Goal: Communication & Community: Connect with others

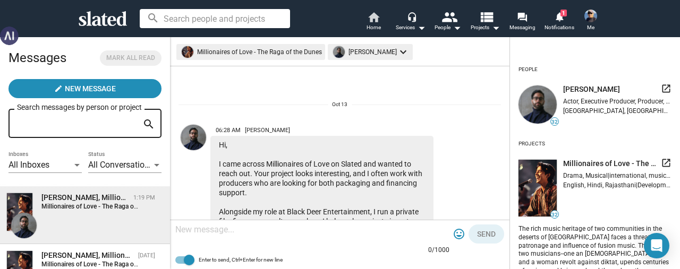
click at [369, 22] on span "Home" at bounding box center [373, 27] width 14 height 13
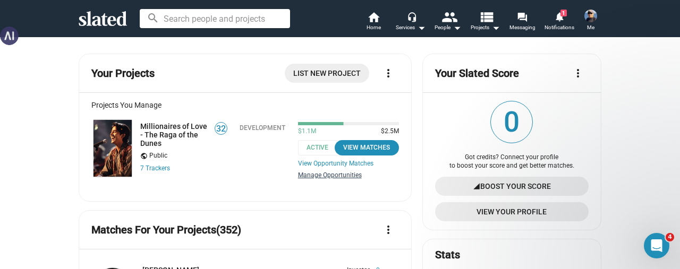
click at [321, 174] on link "Manage Opportunities" at bounding box center [348, 176] width 101 height 8
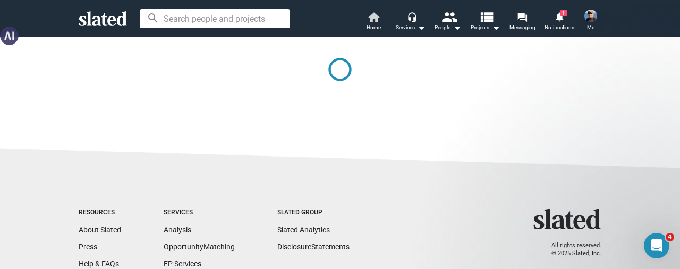
click at [377, 21] on span "Home" at bounding box center [373, 27] width 14 height 13
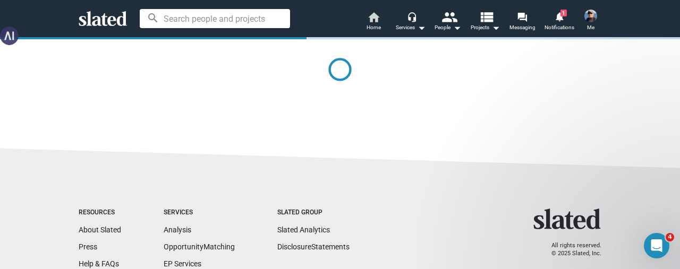
click at [371, 22] on span "Home" at bounding box center [373, 27] width 14 height 13
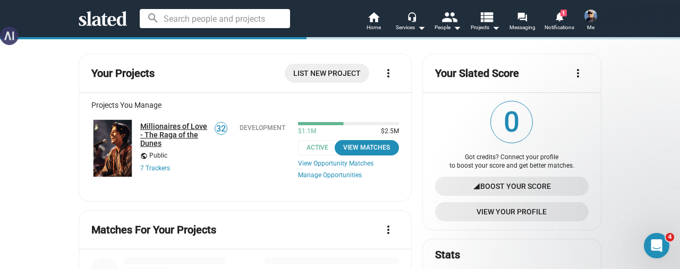
click at [166, 127] on link "Millionaires of Love - The Raga of the Dunes" at bounding box center [173, 134] width 67 height 25
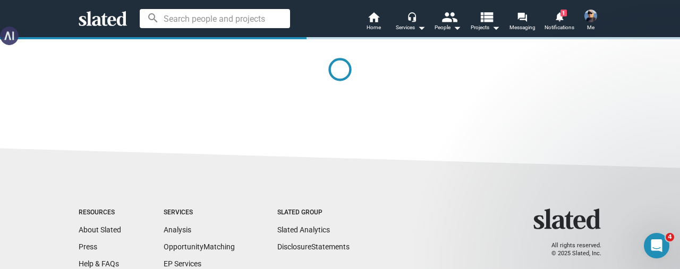
click at [309, 145] on sl-footer "Resources About Slated Press Help & FAQs Jobs Services Analysis Opportunity Mat…" at bounding box center [340, 256] width 680 height 223
click at [553, 23] on span "Notifications" at bounding box center [559, 27] width 30 height 13
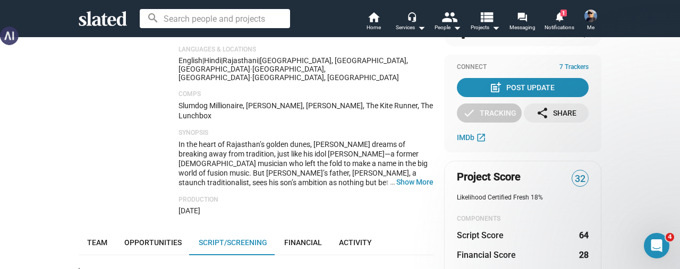
scroll to position [212, 0]
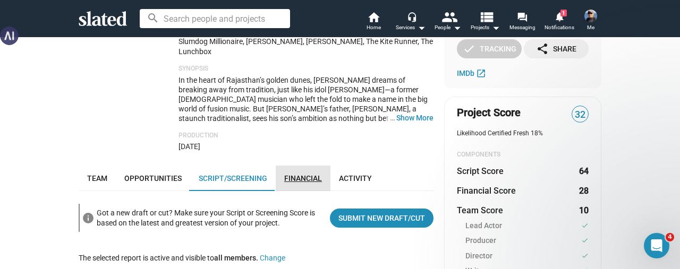
click at [288, 174] on span "Financial" at bounding box center [303, 178] width 38 height 8
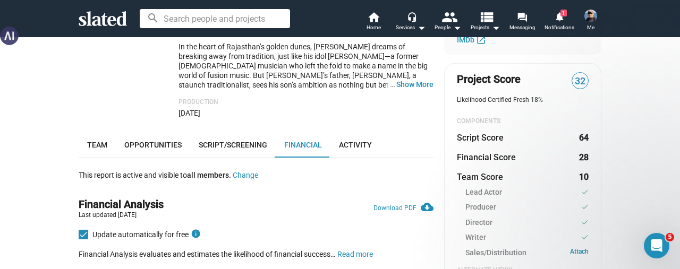
scroll to position [209, 0]
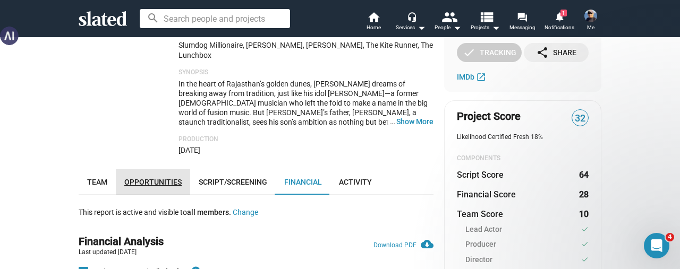
click at [157, 178] on span "Opportunities" at bounding box center [152, 182] width 57 height 8
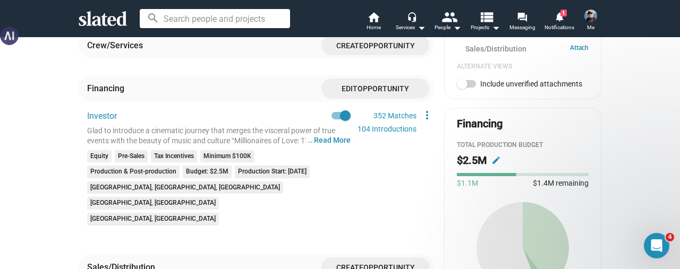
scroll to position [425, 0]
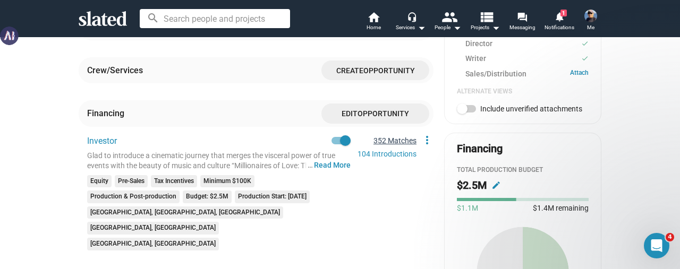
click at [384, 136] on link "352 Matches" at bounding box center [394, 140] width 43 height 8
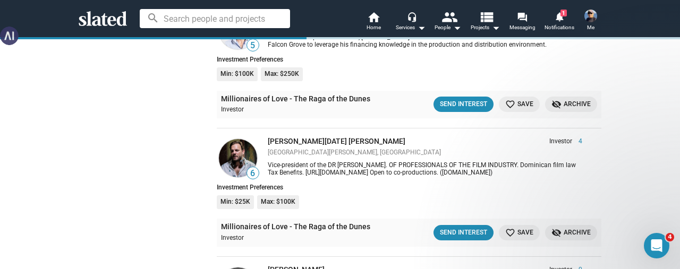
scroll to position [7488, 0]
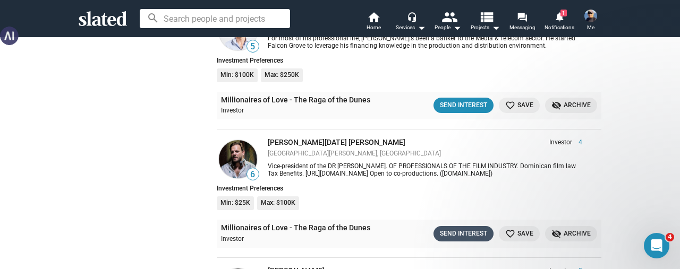
click at [449, 228] on div "Send Interest" at bounding box center [463, 233] width 47 height 11
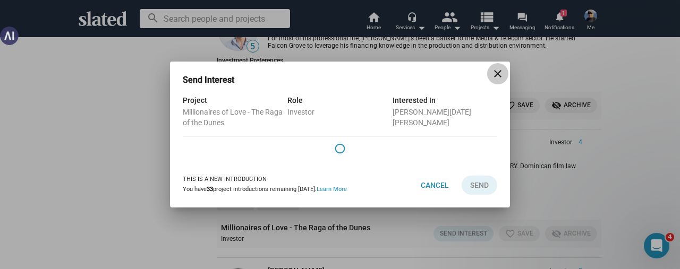
click at [497, 78] on mat-icon "close" at bounding box center [497, 73] width 13 height 13
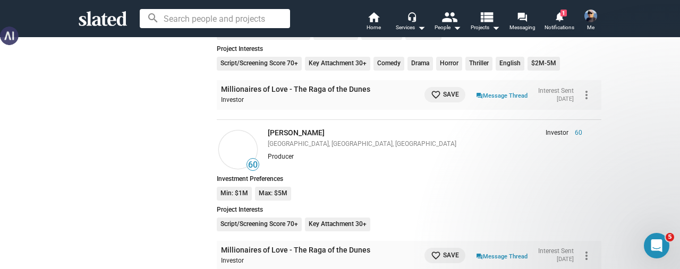
scroll to position [6903, 0]
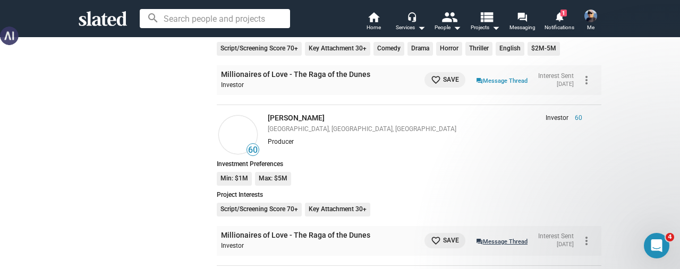
click at [479, 236] on link "question_answer Message Thread" at bounding box center [502, 241] width 52 height 11
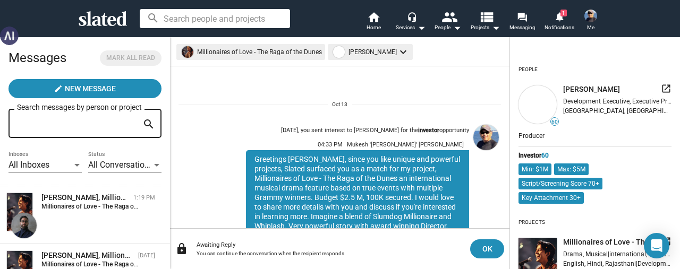
scroll to position [92, 0]
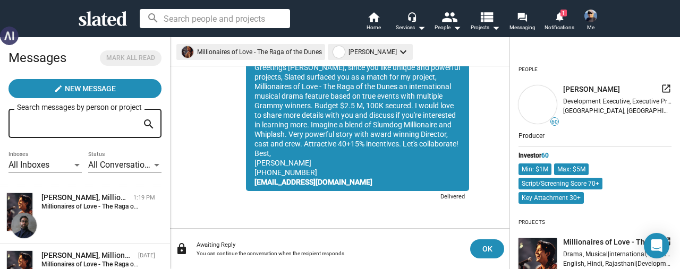
click at [329, 183] on div "Greetings Zev, since you like unique and powerful projects, Slated surfaced you…" at bounding box center [357, 124] width 223 height 133
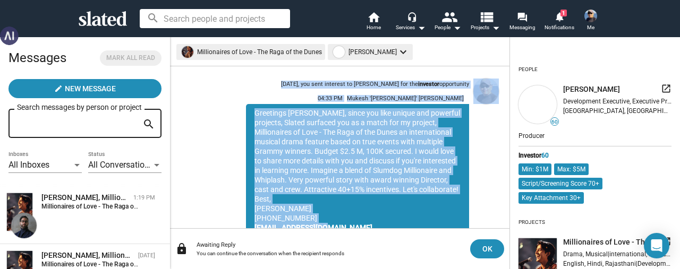
scroll to position [0, 0]
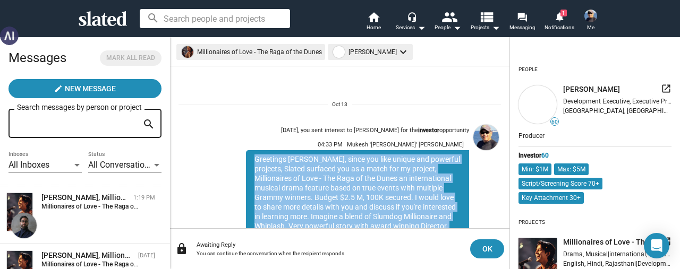
drag, startPoint x: 324, startPoint y: 182, endPoint x: 241, endPoint y: 159, distance: 85.9
click at [246, 159] on div "Greetings Zev, since you like unique and powerful projects, Slated surfaced you…" at bounding box center [357, 216] width 223 height 133
copy div "Greetings Zev, since you like unique and powerful projects, Slated surfaced you…"
click at [483, 247] on span "OK" at bounding box center [486, 248] width 17 height 19
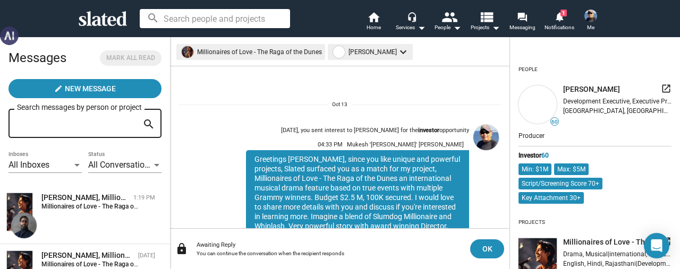
scroll to position [92, 0]
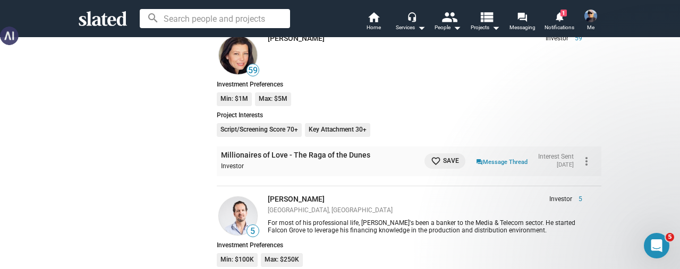
scroll to position [7432, 0]
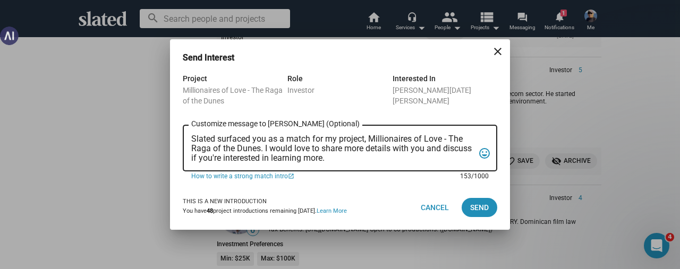
scroll to position [0, 0]
drag, startPoint x: 364, startPoint y: 155, endPoint x: 189, endPoint y: 132, distance: 176.7
click at [189, 132] on div "Slated surfaced you as a match for my project, Millionaires of Love - The Raga …" at bounding box center [340, 147] width 314 height 48
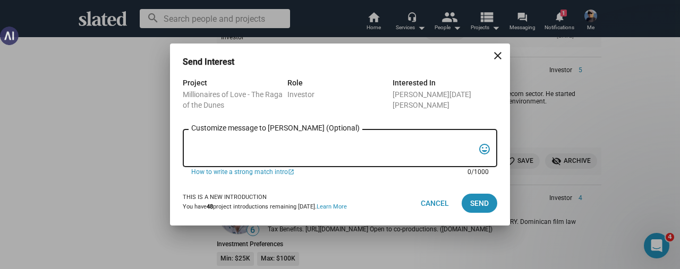
paste textarea "Greetings Zev, since you like unique and powerful projects, Slated surfaced you…"
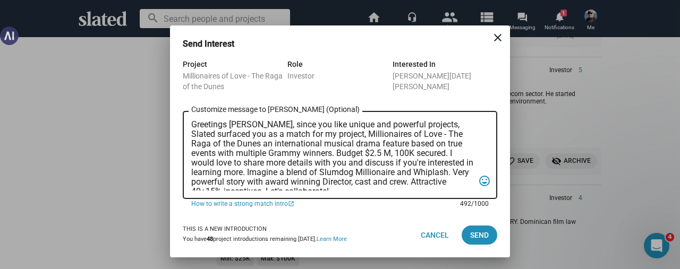
click at [242, 125] on textarea "Greetings Zev, since you like unique and powerful projects, Slated surfaced you…" at bounding box center [332, 155] width 283 height 71
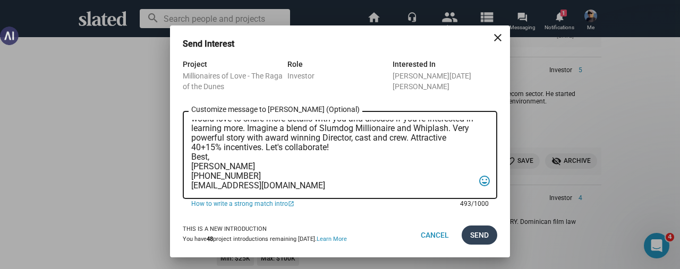
type textarea "Greetings Alan, since you like unique and powerful projects, Slated surfaced yo…"
click at [475, 236] on span "Send" at bounding box center [479, 235] width 19 height 19
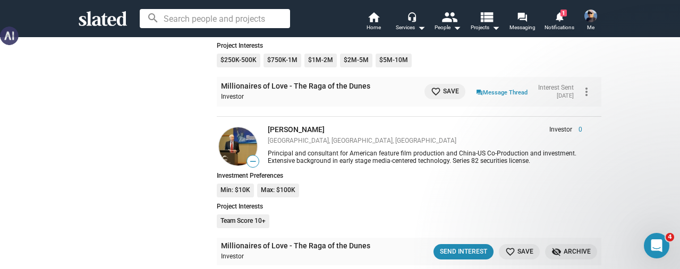
scroll to position [7804, 0]
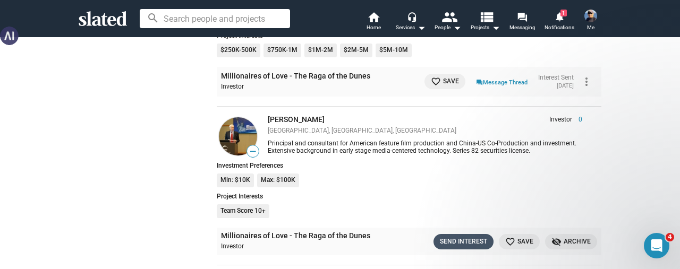
click at [446, 236] on div "Send Interest" at bounding box center [463, 241] width 47 height 11
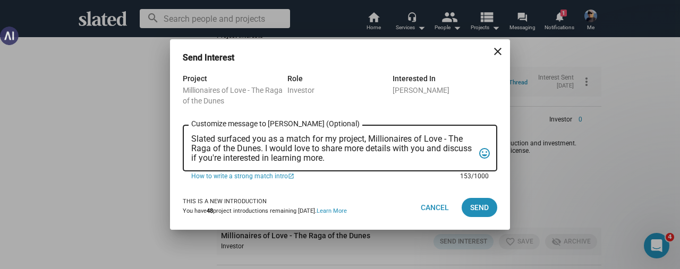
drag, startPoint x: 370, startPoint y: 156, endPoint x: 190, endPoint y: 139, distance: 180.2
click at [190, 139] on div "Slated surfaced you as a match for my project, Millionaires of Love - The Raga …" at bounding box center [340, 147] width 314 height 48
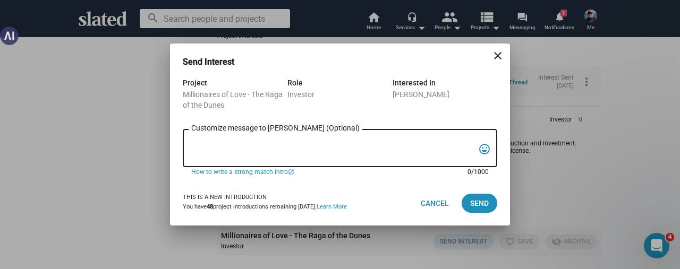
paste textarea "Greetings Zev, since you like unique and powerful projects, Slated surfaced you…"
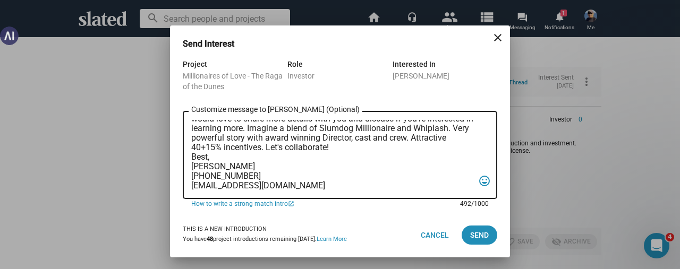
scroll to position [0, 0]
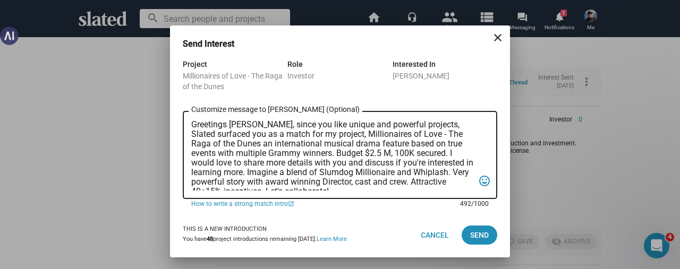
click at [241, 125] on textarea "Greetings Zev, since you like unique and powerful projects, Slated surfaced you…" at bounding box center [332, 155] width 283 height 71
type textarea "Greetings James, since you like unique and powerful projects, Slated surfaced y…"
click at [470, 234] on span "Send" at bounding box center [479, 235] width 19 height 19
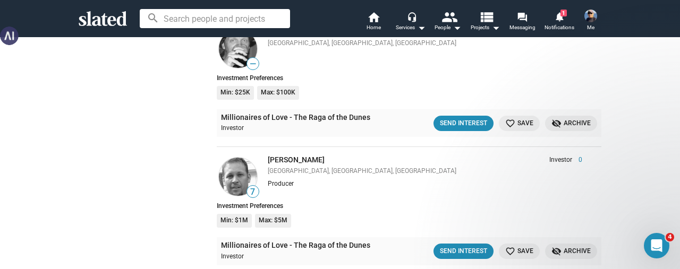
scroll to position [8388, 0]
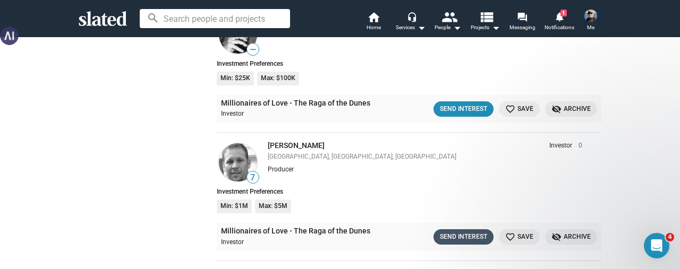
click at [451, 232] on div "Send Interest" at bounding box center [463, 237] width 47 height 11
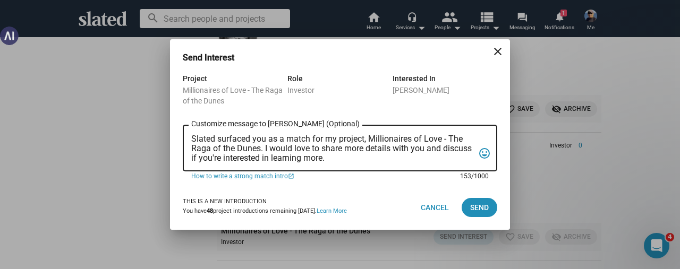
scroll to position [0, 0]
drag, startPoint x: 364, startPoint y: 162, endPoint x: 189, endPoint y: 137, distance: 177.0
click at [189, 137] on div "Slated surfaced you as a match for my project, Millionaires of Love - The Raga …" at bounding box center [340, 147] width 314 height 48
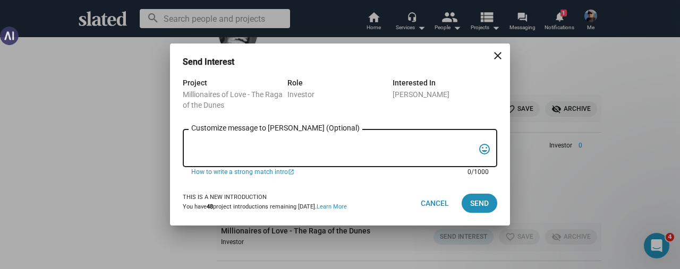
paste textarea "Greetings Zev, since you like unique and powerful projects, Slated surfaced you…"
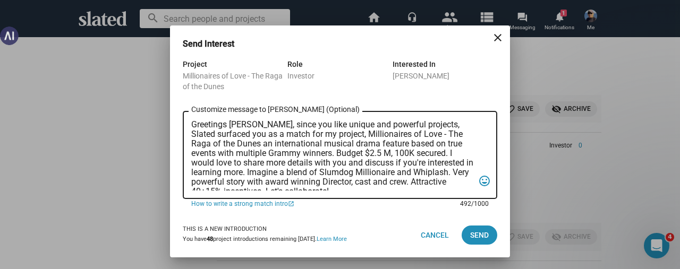
click at [241, 126] on textarea "Greetings Zev, since you like unique and powerful projects, Slated surfaced you…" at bounding box center [332, 155] width 283 height 71
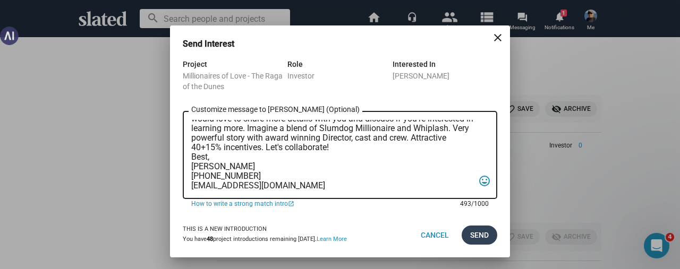
type textarea "Greetings John, since you like unique and powerful projects, Slated surfaced yo…"
click at [477, 235] on span "Send" at bounding box center [479, 235] width 19 height 19
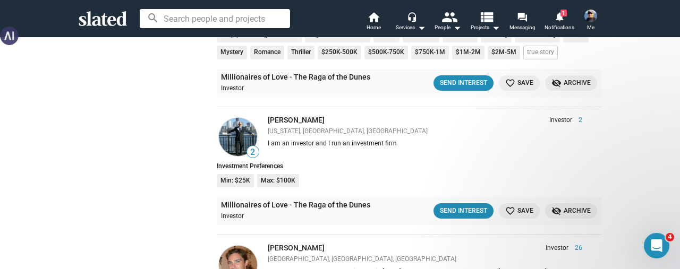
scroll to position [11468, 0]
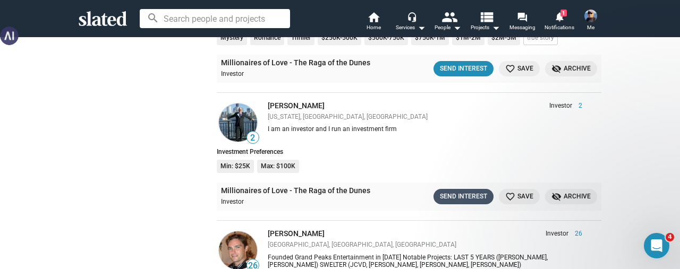
click at [444, 191] on div "Send Interest" at bounding box center [463, 196] width 47 height 11
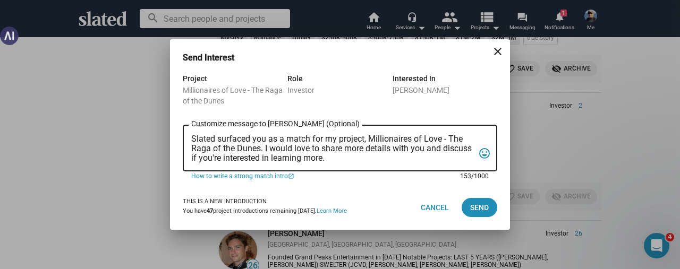
scroll to position [0, 0]
drag, startPoint x: 381, startPoint y: 160, endPoint x: 176, endPoint y: 142, distance: 206.3
click at [176, 142] on div "Project Millionaires of Love - The Raga of the Dunes Role Investor Interested I…" at bounding box center [340, 128] width 340 height 113
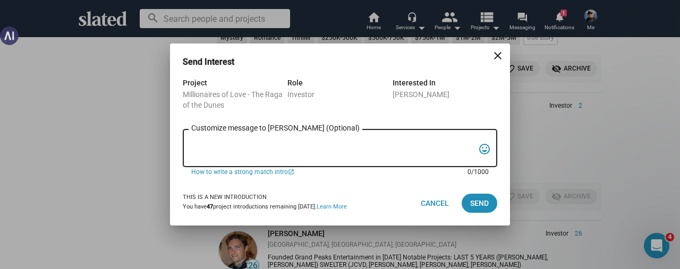
paste textarea "Greetings Zev, since you like unique and powerful projects, Slated surfaced you…"
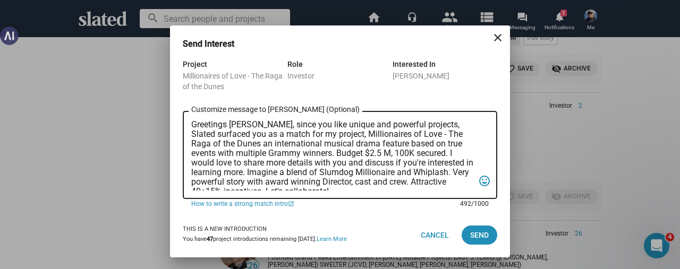
click at [242, 126] on textarea "Greetings Zev, since you like unique and powerful projects, Slated surfaced you…" at bounding box center [332, 155] width 283 height 71
type textarea "Greetings Bryan, since you like unique and powerful projects, Slated surfaced y…"
click at [480, 232] on span "Send" at bounding box center [479, 235] width 19 height 19
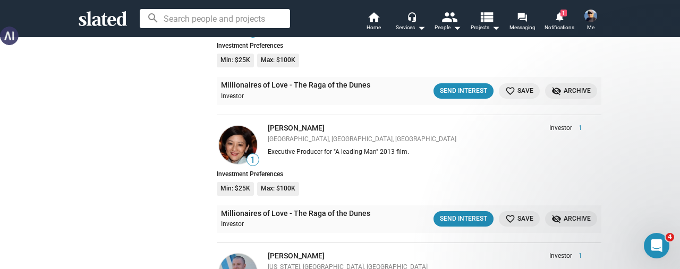
scroll to position [11999, 0]
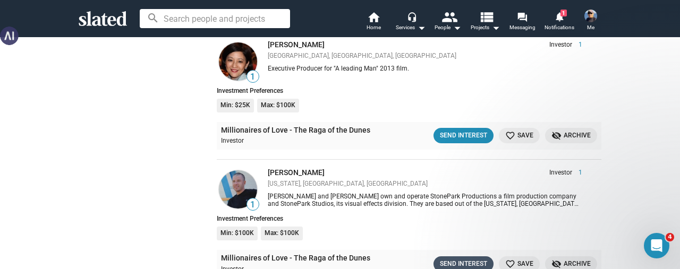
click at [456, 259] on div "Send Interest" at bounding box center [463, 264] width 47 height 11
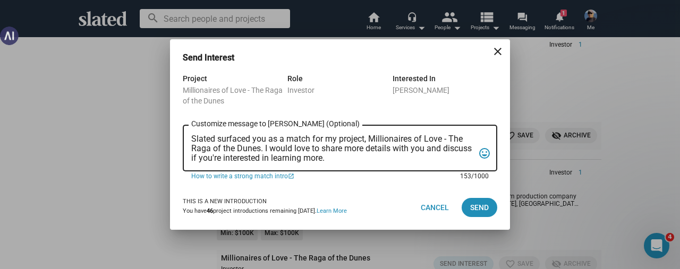
scroll to position [0, 0]
drag, startPoint x: 364, startPoint y: 160, endPoint x: 179, endPoint y: 138, distance: 186.7
click at [179, 138] on div "Project Millionaires of Love - The Raga of the Dunes Role Investor Interested I…" at bounding box center [340, 128] width 340 height 113
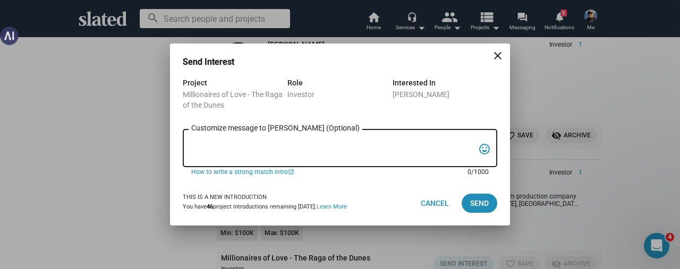
paste textarea "Greetings Zev, since you like unique and powerful projects, Slated surfaced you…"
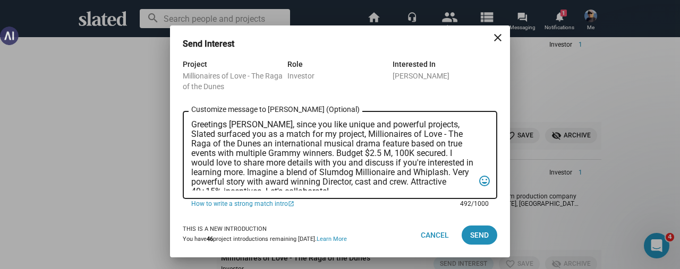
click at [243, 125] on textarea "Greetings Zev, since you like unique and powerful projects, Slated surfaced you…" at bounding box center [332, 155] width 283 height 71
type textarea "Greetings Michael, since you like unique and powerful projects, Slated surfaced…"
click at [473, 235] on span "Send" at bounding box center [479, 235] width 19 height 19
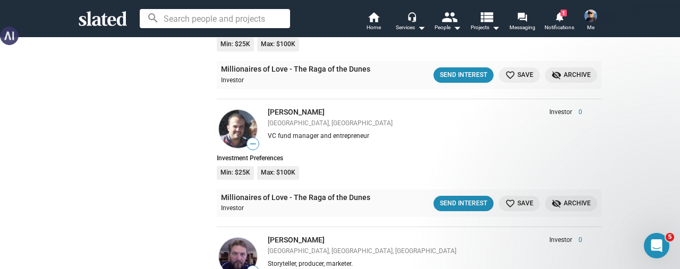
scroll to position [14123, 0]
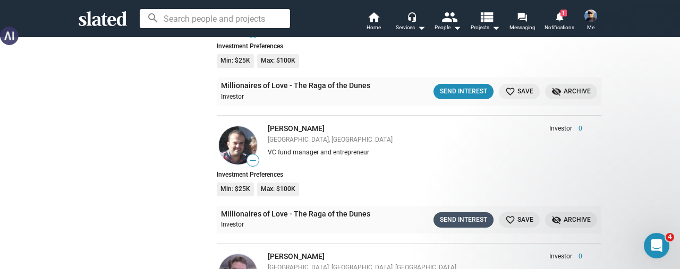
click at [441, 215] on div "Send Interest" at bounding box center [463, 220] width 47 height 11
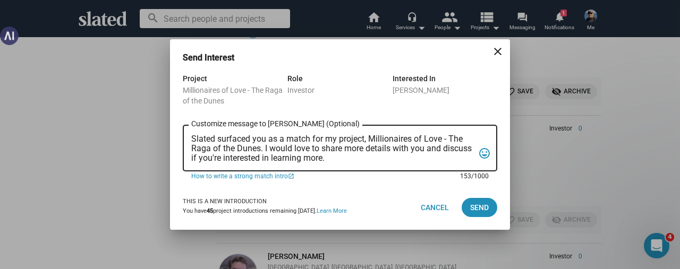
scroll to position [0, 0]
drag, startPoint x: 367, startPoint y: 160, endPoint x: 191, endPoint y: 141, distance: 177.3
click at [191, 141] on textarea "Slated surfaced you as a match for my project, Millionaires of Love - The Raga …" at bounding box center [332, 148] width 283 height 29
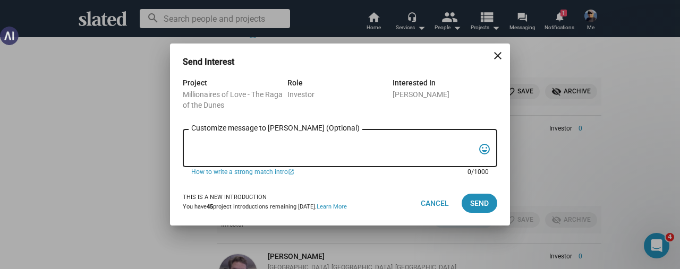
paste textarea "Greetings Zev, since you like unique and powerful projects, Slated surfaced you…"
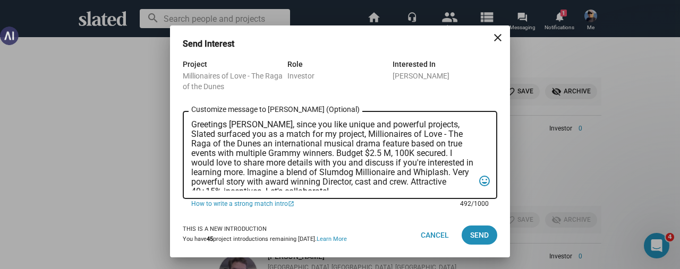
click at [243, 126] on textarea "Greetings Zev, since you like unique and powerful projects, Slated surfaced you…" at bounding box center [332, 155] width 283 height 71
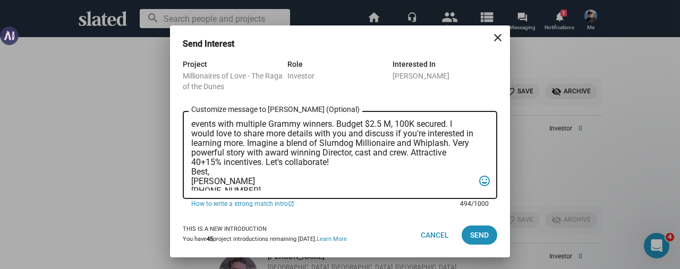
scroll to position [44, 0]
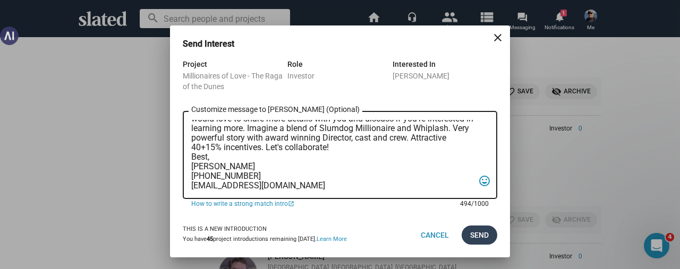
type textarea "Greetings Pavel, since you like unique and powerful projects, Slated surfaced y…"
click at [470, 234] on span "Send" at bounding box center [479, 235] width 19 height 19
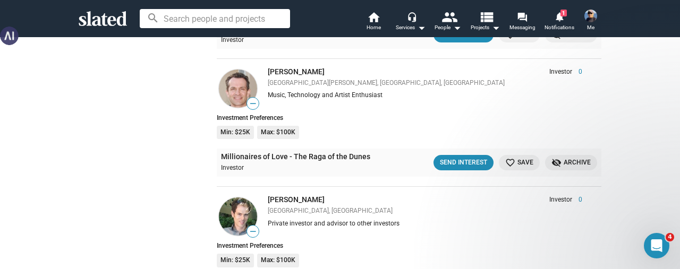
scroll to position [18531, 0]
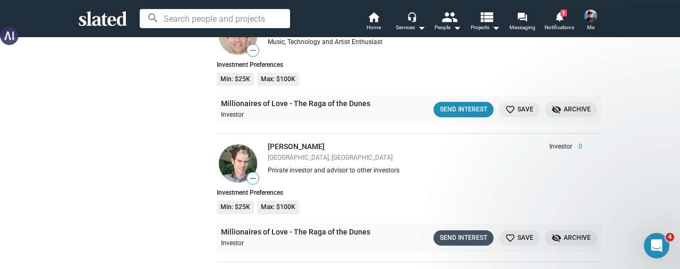
click at [452, 233] on div "Send Interest" at bounding box center [463, 238] width 47 height 11
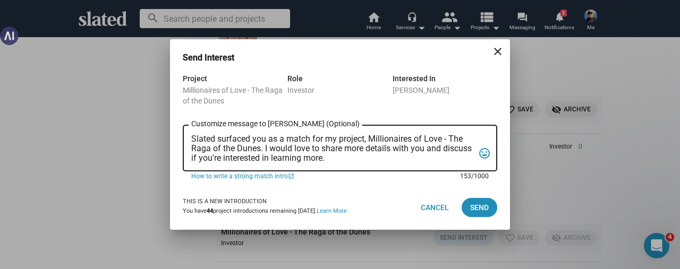
scroll to position [0, 0]
drag, startPoint x: 358, startPoint y: 156, endPoint x: 194, endPoint y: 144, distance: 164.5
click at [186, 135] on div "Slated surfaced you as a match for my project, Millionaires of Love - The Raga …" at bounding box center [340, 147] width 314 height 48
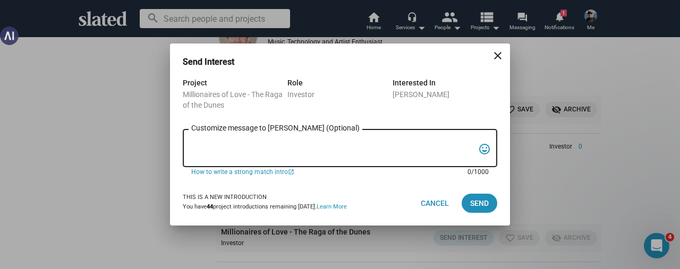
paste textarea "Greetings Zev, since you like unique and powerful projects, Slated surfaced you…"
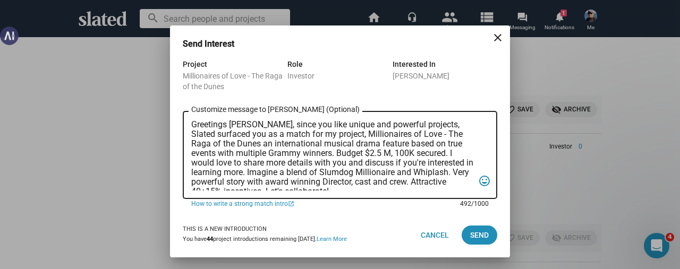
click at [242, 125] on textarea "Greetings Zev, since you like unique and powerful projects, Slated surfaced you…" at bounding box center [332, 155] width 283 height 71
click at [289, 124] on textarea "Greetings Sam, since you like unique and powerful projects, Slated surfaced you…" at bounding box center [332, 155] width 283 height 71
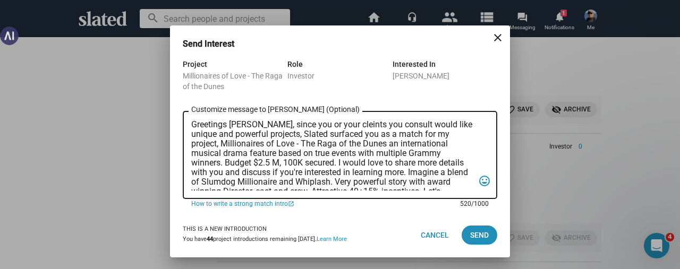
click at [332, 125] on textarea "Greetings Sam, since you or your cleints you consult would like unique and powe…" at bounding box center [332, 155] width 283 height 71
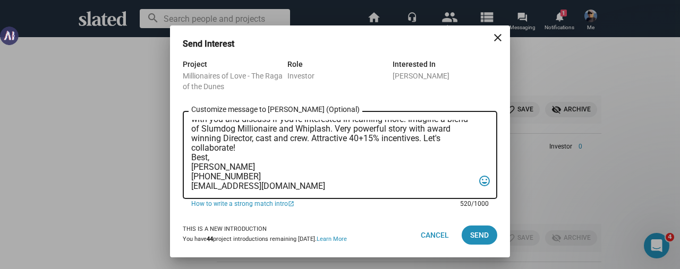
scroll to position [54, 0]
type textarea "Greetings Sam, since you or your clients you consult would like unique and powe…"
click at [477, 232] on span "Send" at bounding box center [479, 235] width 19 height 19
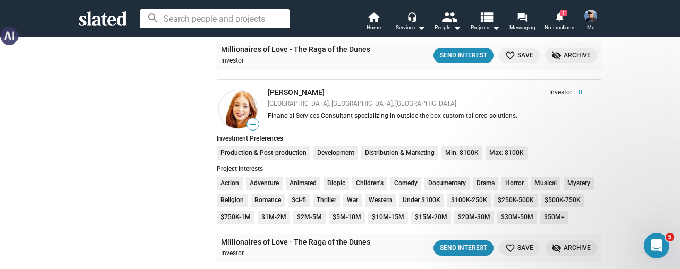
scroll to position [19115, 0]
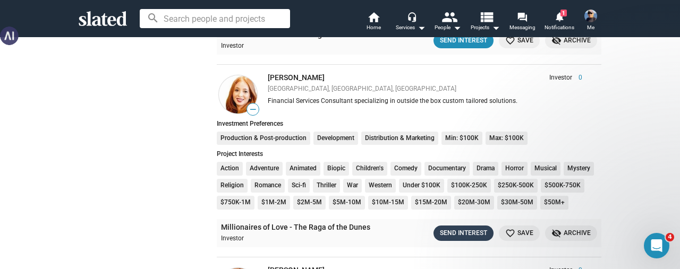
click at [440, 228] on div "Send Interest" at bounding box center [463, 233] width 47 height 11
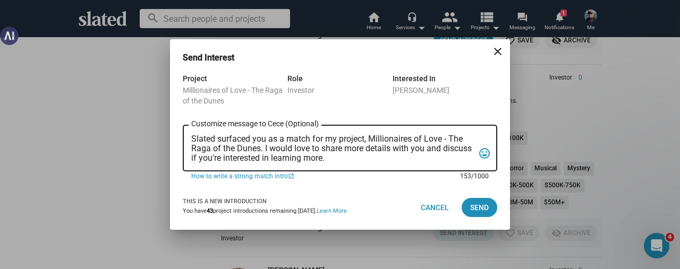
scroll to position [0, 0]
drag, startPoint x: 370, startPoint y: 161, endPoint x: 174, endPoint y: 137, distance: 196.9
click at [174, 137] on div "Project Millionaires of Love - The Raga of the Dunes Role Investor Interested I…" at bounding box center [340, 128] width 340 height 113
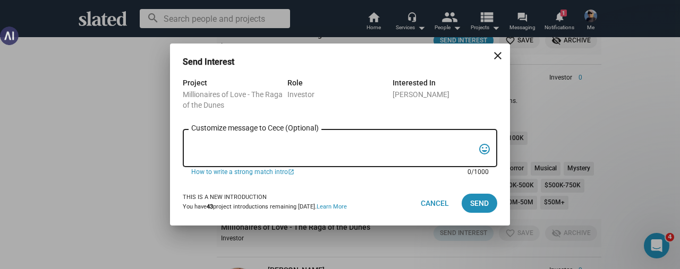
paste textarea "Greetings Zev, since you like unique and powerful projects, Slated surfaced you…"
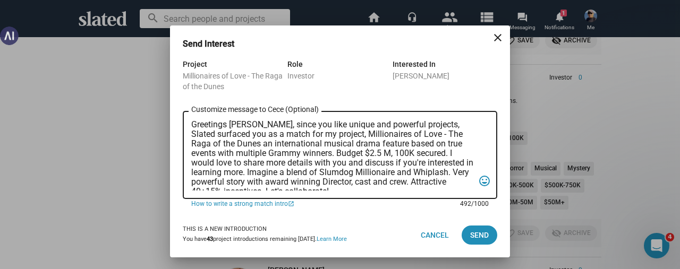
click at [242, 128] on textarea "Greetings Zev, since you like unique and powerful projects, Slated surfaced you…" at bounding box center [332, 155] width 283 height 71
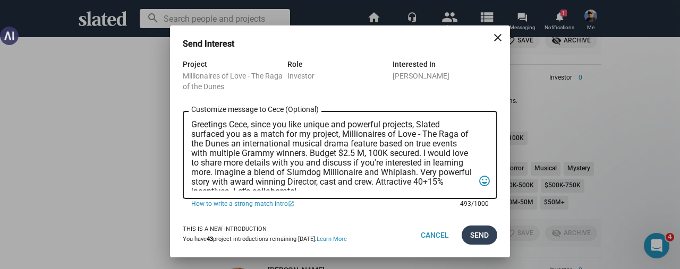
type textarea "Greetings Cece, since you like unique and powerful projects, Slated surfaced yo…"
click at [474, 233] on span "Send" at bounding box center [479, 235] width 19 height 19
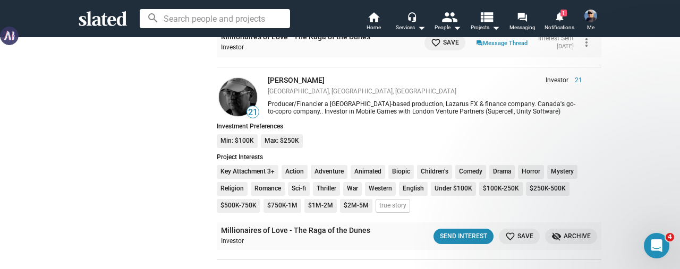
scroll to position [21079, 0]
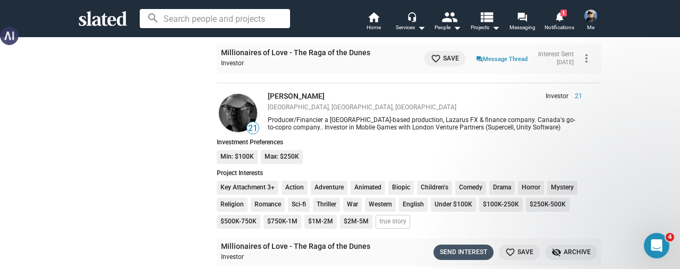
click at [444, 247] on div "Send Interest" at bounding box center [463, 252] width 47 height 11
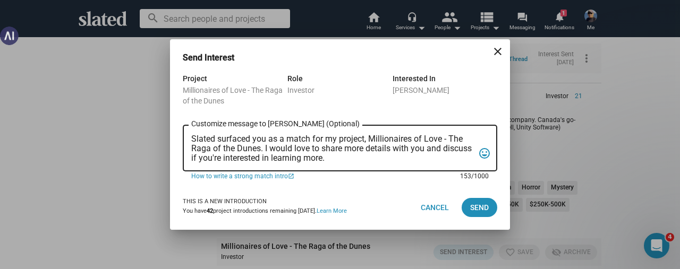
scroll to position [0, 0]
drag, startPoint x: 357, startPoint y: 158, endPoint x: 177, endPoint y: 134, distance: 181.1
click at [177, 134] on div "Project Millionaires of Love - The Raga of the Dunes Role Investor Interested I…" at bounding box center [340, 128] width 340 height 113
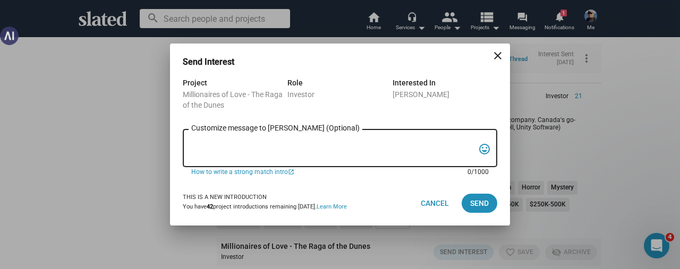
paste textarea "Greetings Zev, since you like unique and powerful projects, Slated surfaced you…"
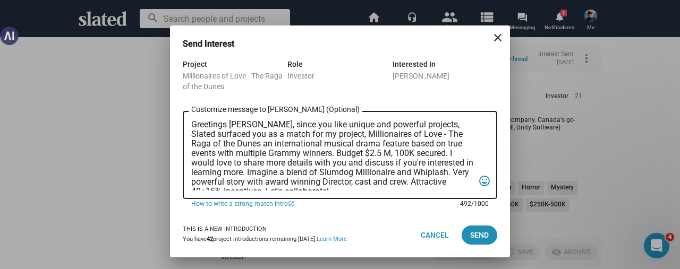
click at [242, 126] on textarea "Greetings Zev, since you like unique and powerful projects, Slated surfaced you…" at bounding box center [332, 155] width 283 height 71
click at [250, 127] on textarea "Greetings Rob, since you like unique and powerful projects, Slated surfaced you…" at bounding box center [332, 155] width 283 height 71
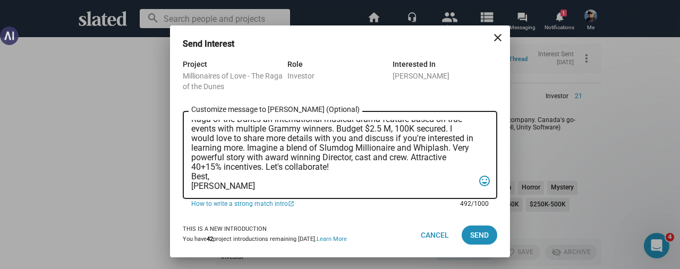
scroll to position [44, 0]
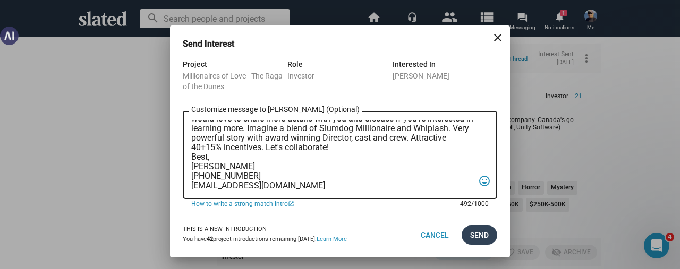
type textarea "Greetings Rob, since you like unique and powerful projects, Slated surfaced you…"
click at [481, 235] on span "Send" at bounding box center [479, 235] width 19 height 19
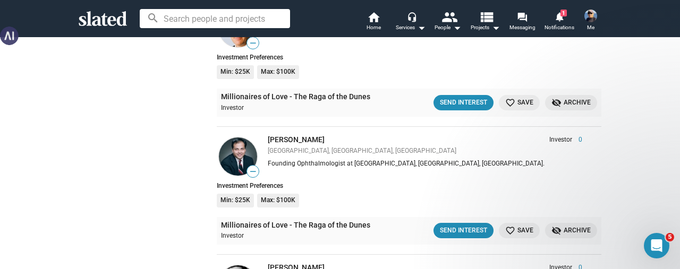
scroll to position [22779, 0]
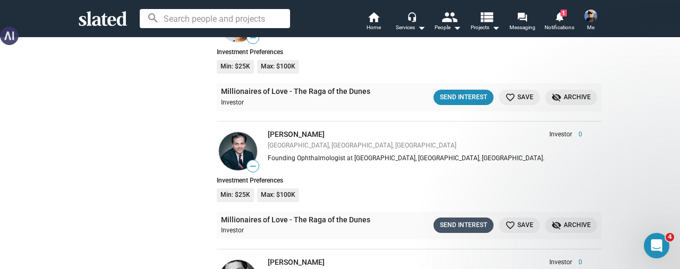
click at [446, 220] on div "Send Interest" at bounding box center [463, 225] width 47 height 11
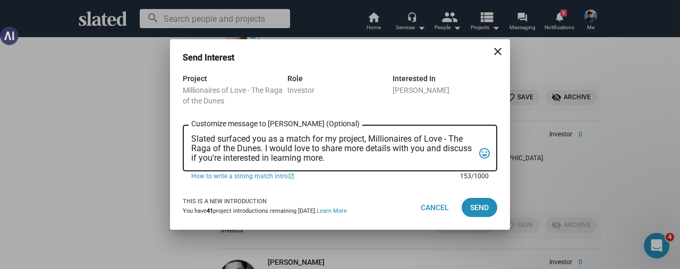
scroll to position [0, 0]
drag, startPoint x: 374, startPoint y: 159, endPoint x: 177, endPoint y: 137, distance: 197.7
click at [177, 137] on div "Project Millionaires of Love - The Raga of the Dunes Role Investor Interested I…" at bounding box center [340, 128] width 340 height 113
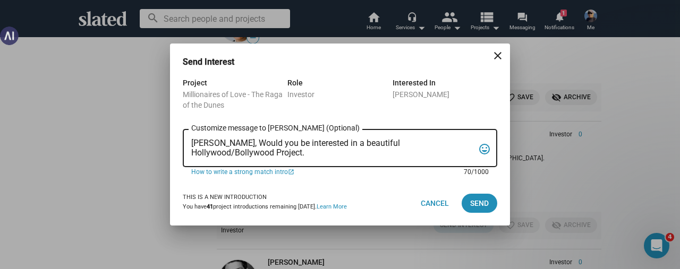
paste textarea "Greetings Zev, since you like unique and powerful projects, Slated surfaced you…"
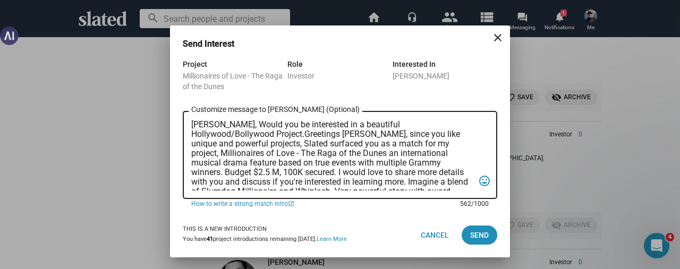
click at [218, 136] on textarea "Pankajbhai, Would you be interested in a beautiful Hollywood/Bollywood Project.…" at bounding box center [332, 155] width 283 height 71
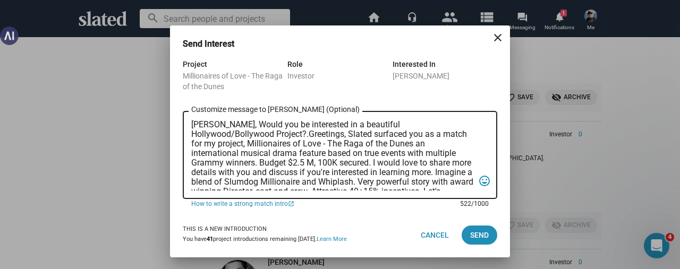
click at [224, 135] on textarea "Pankajbhai, Would you be interested in a beautiful Hollywood/Bollywood Project?…" at bounding box center [332, 155] width 283 height 71
click at [266, 136] on textarea "Pankajbhai, Would you be interested in a beautiful Hollywood/Bollywood Project?…" at bounding box center [332, 155] width 283 height 71
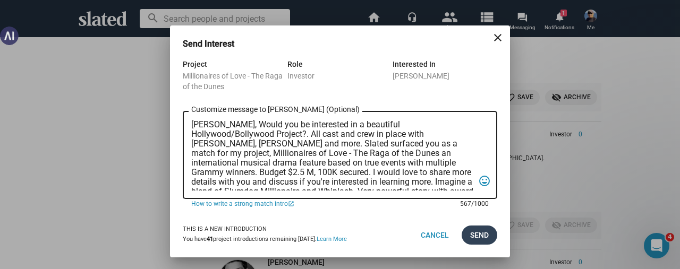
type textarea "Pankajbhai, Would you be interested in a beautiful Hollywood/Bollywood Project?…"
click at [476, 238] on span "Send" at bounding box center [479, 235] width 19 height 19
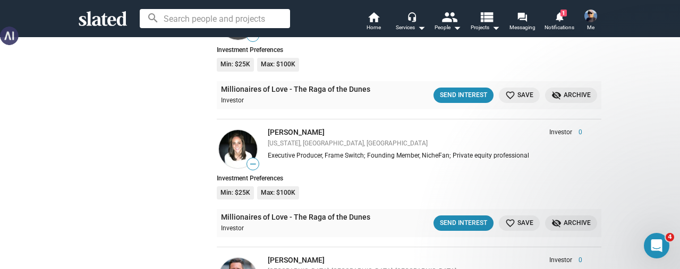
scroll to position [23469, 0]
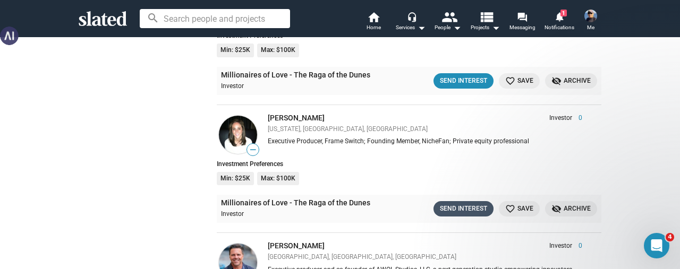
click at [440, 203] on div "Send Interest" at bounding box center [463, 208] width 47 height 11
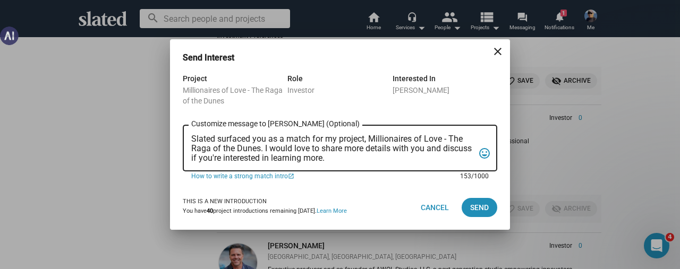
drag, startPoint x: 365, startPoint y: 151, endPoint x: 168, endPoint y: 134, distance: 198.3
click at [167, 134] on div "Send Interest close Project Millionaires of Love - The Raga of the Dunes Role I…" at bounding box center [340, 134] width 680 height 269
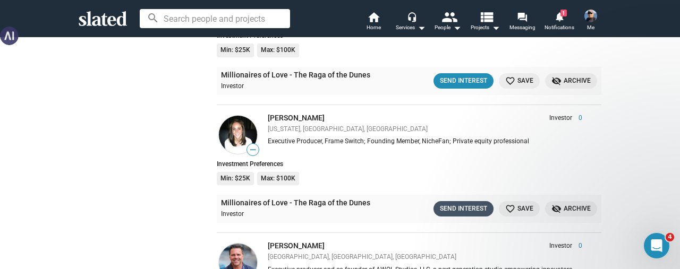
click at [455, 203] on div "Send Interest" at bounding box center [463, 208] width 47 height 11
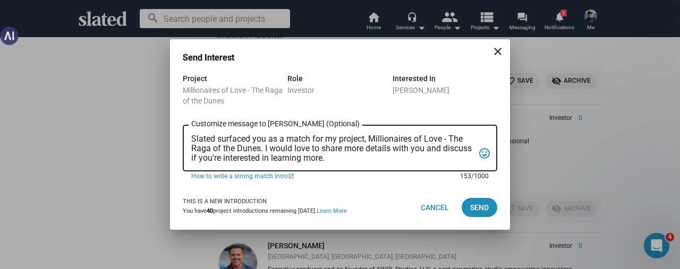
scroll to position [0, 0]
drag, startPoint x: 359, startPoint y: 157, endPoint x: 180, endPoint y: 135, distance: 180.3
click at [180, 135] on div "Project Millionaires of Love - The Raga of the Dunes Role Investor Interested I…" at bounding box center [340, 128] width 340 height 113
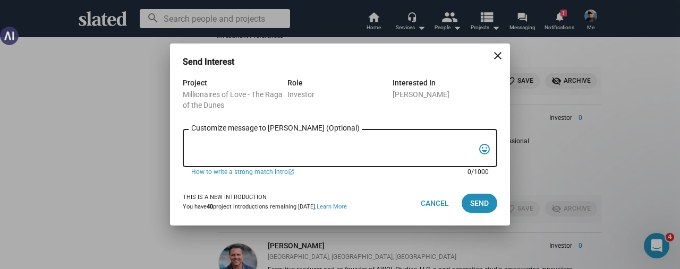
paste textarea "Greetings Zev, since you like unique and powerful projects, Slated surfaced you…"
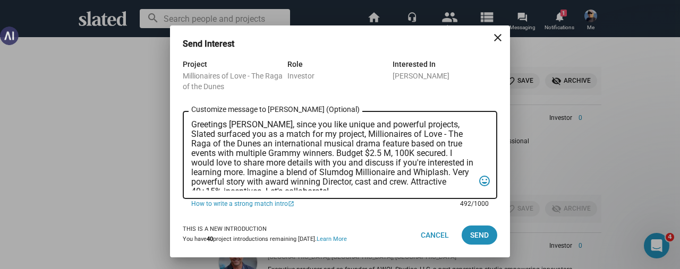
click at [242, 125] on textarea "Greetings Zev, since you like unique and powerful projects, Slated surfaced you…" at bounding box center [332, 155] width 283 height 71
type textarea "Greetings Alison, since you like unique and powerful projects, Slated surfaced …"
click at [484, 240] on span "Send" at bounding box center [479, 235] width 19 height 19
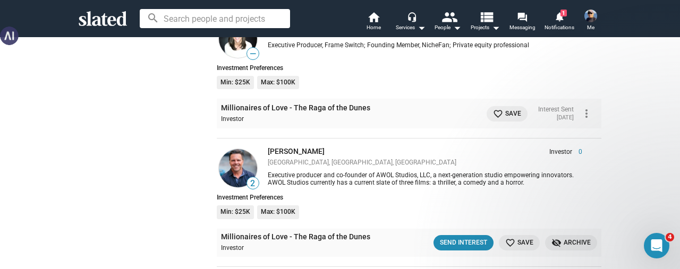
scroll to position [23575, 0]
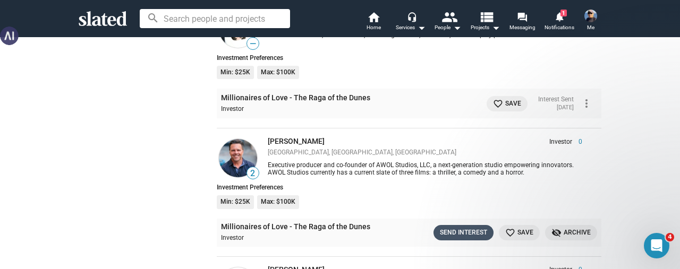
click at [460, 227] on div "Send Interest" at bounding box center [463, 232] width 47 height 11
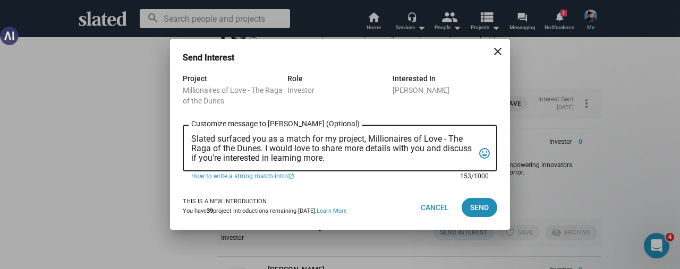
scroll to position [0, 0]
drag, startPoint x: 374, startPoint y: 160, endPoint x: 181, endPoint y: 139, distance: 194.4
click at [181, 139] on div "Project Millionaires of Love - The Raga of the Dunes Role Investor Interested I…" at bounding box center [340, 128] width 340 height 113
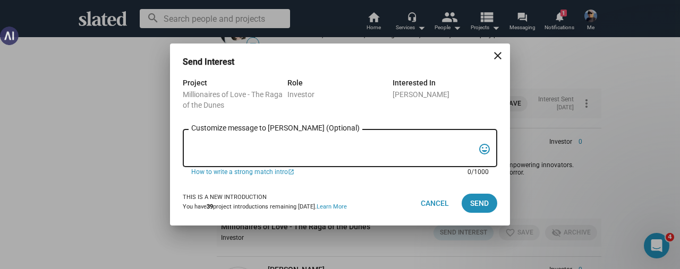
paste textarea "Greetings Zev, since you like unique and powerful projects, Slated surfaced you…"
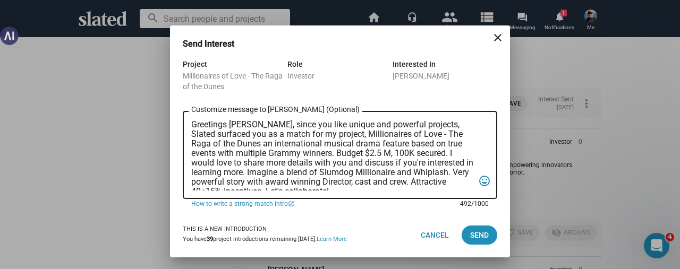
click at [241, 125] on textarea "Greetings Zev, since you like unique and powerful projects, Slated surfaced you…" at bounding box center [332, 155] width 283 height 71
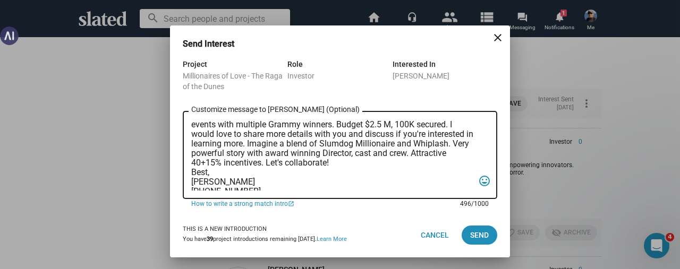
scroll to position [44, 0]
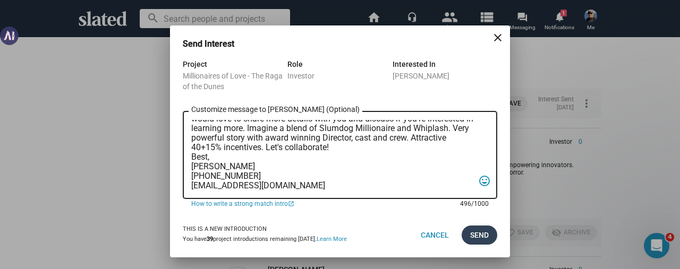
type textarea "Greetings Charles, since you like unique and powerful projects, Slated surfaced…"
click at [470, 241] on span "Send" at bounding box center [479, 235] width 19 height 19
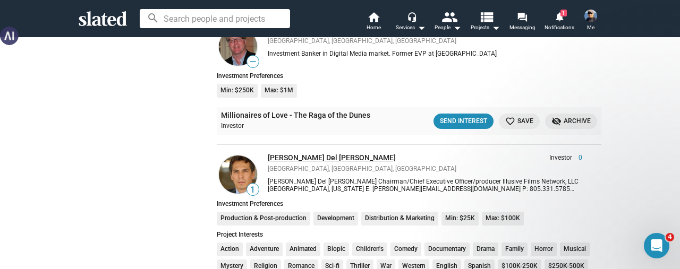
scroll to position [24106, 0]
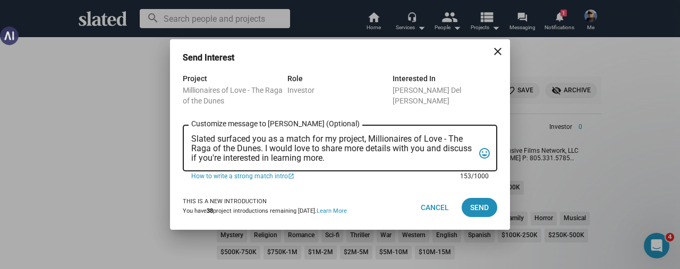
drag, startPoint x: 359, startPoint y: 156, endPoint x: 161, endPoint y: 131, distance: 199.1
click at [161, 131] on div "Send Interest close Project Millionaires of Love - The Raga of the Dunes Role I…" at bounding box center [340, 134] width 680 height 269
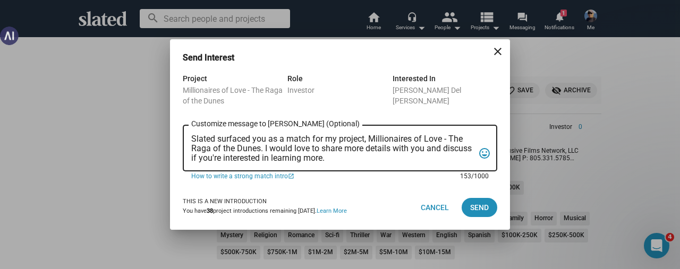
scroll to position [0, 0]
drag, startPoint x: 360, startPoint y: 159, endPoint x: 190, endPoint y: 129, distance: 172.6
click at [190, 129] on div "Slated surfaced you as a match for my project, Millionaires of Love - The Raga …" at bounding box center [340, 147] width 314 height 48
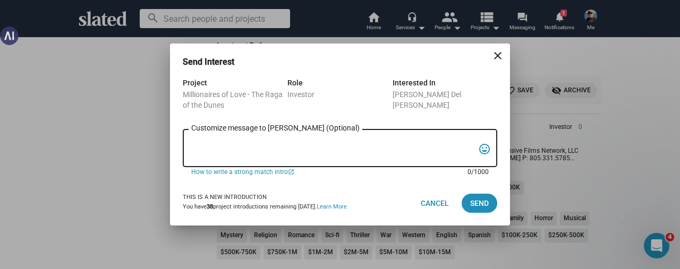
paste textarea "Greetings Zev, since you like unique and powerful projects, Slated surfaced you…"
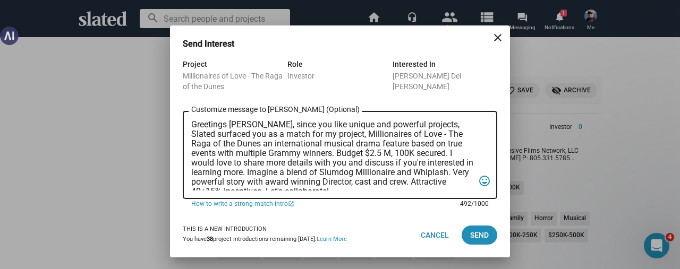
click at [243, 130] on textarea "Greetings Zev, since you like unique and powerful projects, Slated surfaced you…" at bounding box center [332, 155] width 283 height 71
type textarea "Greetings Gabriel, since you like unique and powerful projects, Slated surfaced…"
click at [475, 237] on span "Send" at bounding box center [479, 235] width 19 height 19
